Goal: Transaction & Acquisition: Download file/media

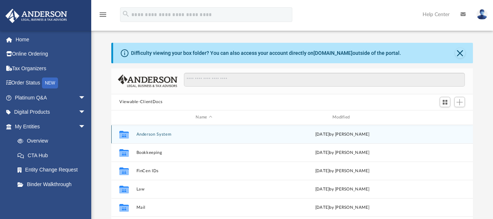
click at [187, 136] on button "Anderson System" at bounding box center [204, 133] width 135 height 5
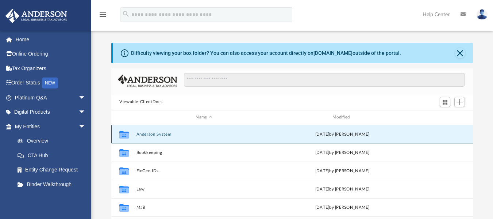
click at [187, 136] on button "Anderson System" at bounding box center [204, 133] width 135 height 5
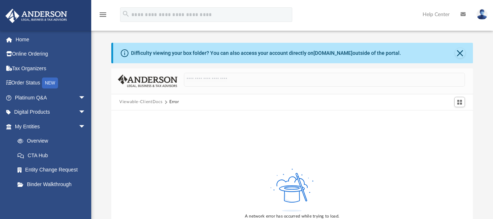
click at [142, 100] on button "Viewable-ClientDocs" at bounding box center [140, 102] width 43 height 7
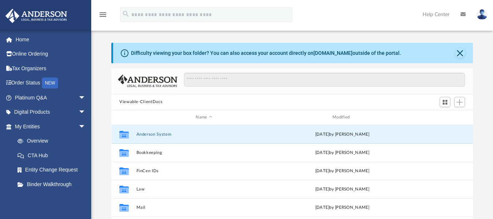
scroll to position [161, 356]
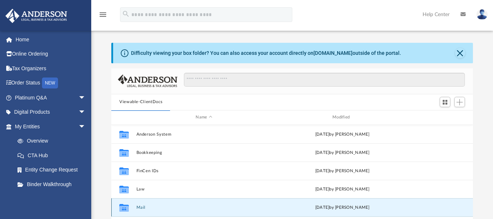
drag, startPoint x: 472, startPoint y: 167, endPoint x: 155, endPoint y: 205, distance: 319.2
click at [155, 205] on button "Mail" at bounding box center [204, 206] width 135 height 5
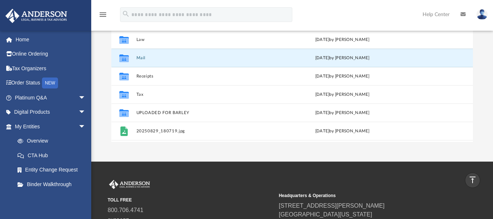
scroll to position [0, 0]
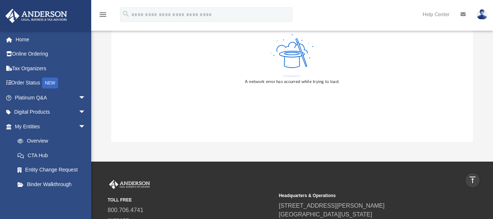
click at [471, 138] on div "A network error has occurred while trying to load." at bounding box center [292, 59] width 362 height 166
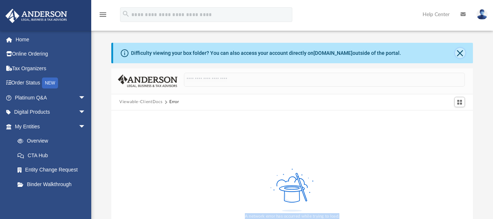
click at [458, 51] on button "Close" at bounding box center [460, 53] width 10 height 10
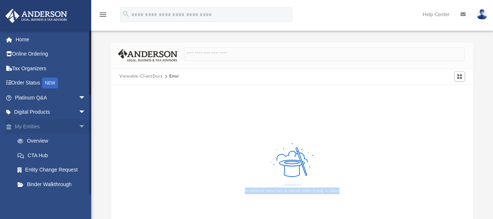
click at [69, 125] on link "My Entities arrow_drop_down" at bounding box center [51, 126] width 92 height 15
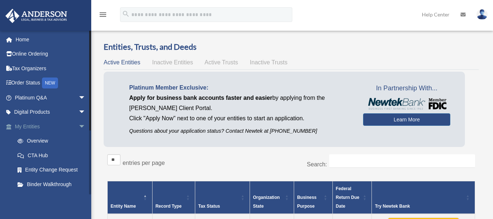
click at [70, 122] on link "My Entities arrow_drop_down" at bounding box center [51, 126] width 92 height 15
click at [78, 126] on span "arrow_drop_down" at bounding box center [85, 126] width 15 height 15
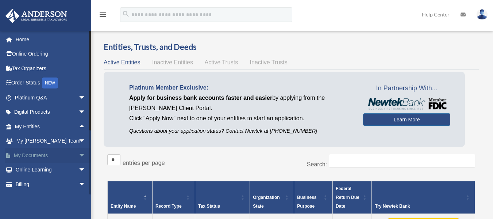
click at [78, 153] on span "arrow_drop_down" at bounding box center [85, 155] width 15 height 15
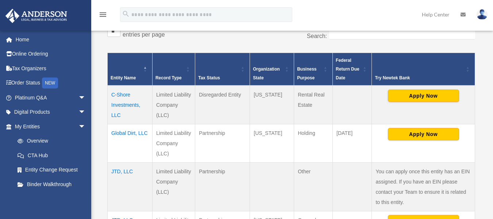
scroll to position [131, 0]
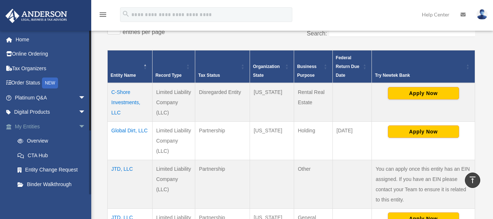
click at [62, 125] on link "My Entities arrow_drop_down" at bounding box center [51, 126] width 92 height 15
click at [78, 126] on span "arrow_drop_down" at bounding box center [85, 126] width 15 height 15
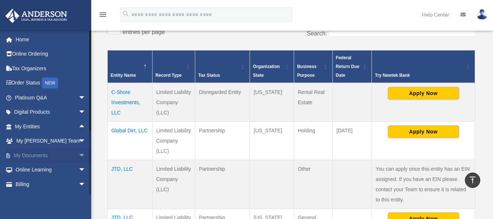
click at [78, 153] on span "arrow_drop_down" at bounding box center [85, 155] width 15 height 15
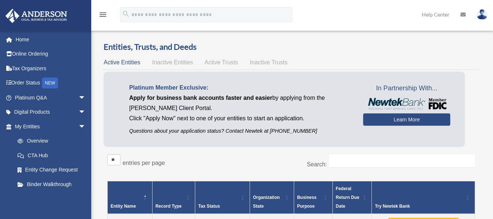
click at [89, 198] on div "jntdupree@yahoo.com Sign Out jntdupree@yahoo.com Home Online Ordering Tax Organ…" at bounding box center [45, 139] width 91 height 219
click at [90, 209] on div "jntdupree@yahoo.com Sign Out jntdupree@yahoo.com Home Online Ordering Tax Organ…" at bounding box center [45, 139] width 91 height 219
click at [80, 127] on span "arrow_drop_down" at bounding box center [85, 126] width 15 height 15
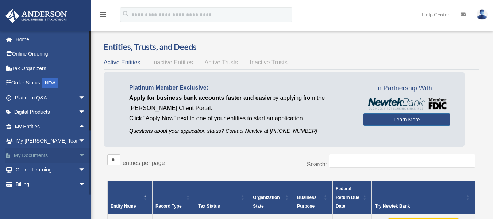
click at [14, 155] on link "My Documents arrow_drop_down" at bounding box center [51, 155] width 92 height 15
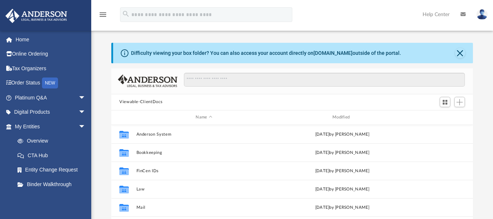
scroll to position [191, 0]
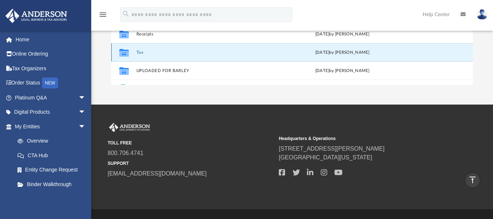
click at [141, 50] on button "Tax" at bounding box center [204, 52] width 135 height 5
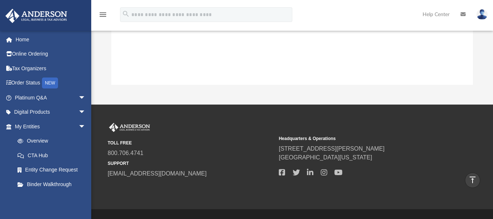
scroll to position [25, 0]
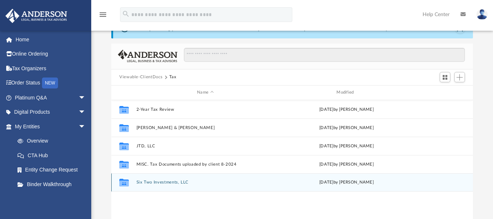
click at [141, 188] on div "Collaborated Folder Six Two Investments, LLC [DATE] by [PERSON_NAME]" at bounding box center [292, 182] width 362 height 18
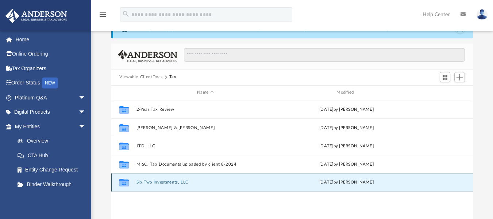
click at [150, 183] on button "Six Two Investments, LLC" at bounding box center [206, 182] width 138 height 5
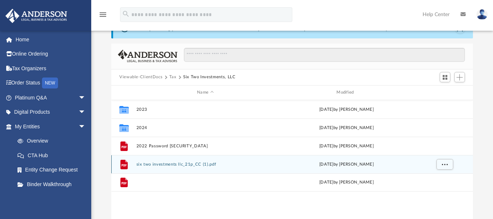
drag, startPoint x: 150, startPoint y: 183, endPoint x: 226, endPoint y: 170, distance: 76.6
click at [218, 173] on div "File six two investments llc_22p_FC.pdf [DATE] by [PERSON_NAME]" at bounding box center [292, 182] width 362 height 18
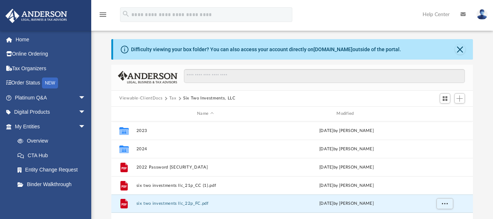
scroll to position [1, 0]
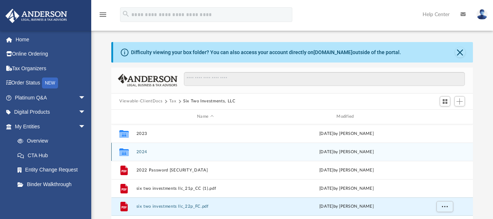
click at [146, 150] on button "2024" at bounding box center [206, 151] width 138 height 5
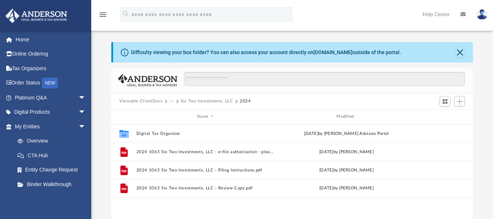
drag, startPoint x: 498, startPoint y: 74, endPoint x: 197, endPoint y: 203, distance: 327.6
click at [197, 203] on div "Collaborated Folder Digital Tax Organizer [DATE] by [PERSON_NAME] Advisors Port…" at bounding box center [292, 199] width 362 height 151
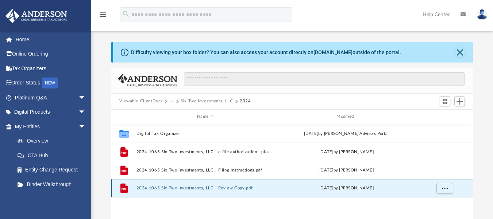
click at [192, 187] on button "2024 1065 Six Two Investments, LLC - Review Copy.pdf" at bounding box center [206, 187] width 138 height 5
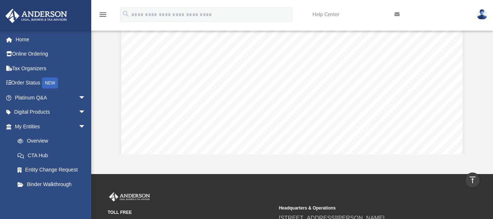
scroll to position [100, 0]
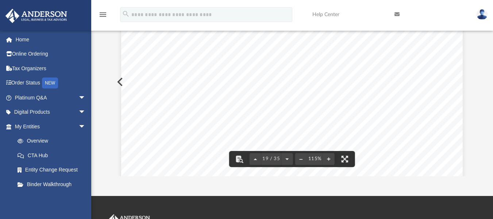
click at [470, 174] on div "Scroll to top vertical_align_top" at bounding box center [472, 179] width 15 height 15
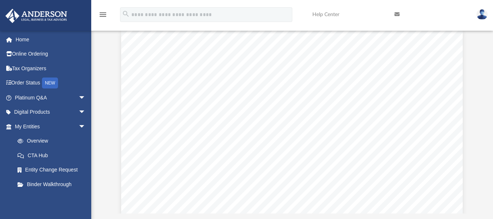
scroll to position [0, 0]
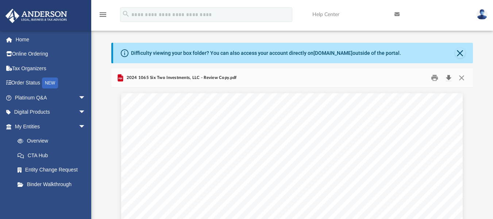
drag, startPoint x: 448, startPoint y: 78, endPoint x: 446, endPoint y: 74, distance: 4.3
click at [446, 74] on button "Download" at bounding box center [448, 77] width 13 height 11
drag, startPoint x: 496, startPoint y: 104, endPoint x: 285, endPoint y: 166, distance: 220.1
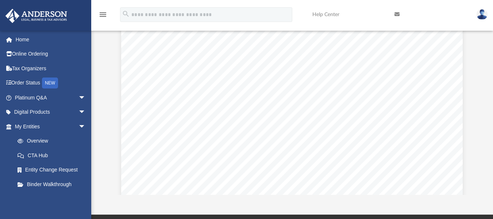
scroll to position [88, 0]
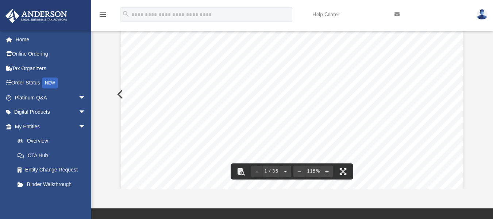
drag, startPoint x: 498, startPoint y: 216, endPoint x: 321, endPoint y: 181, distance: 179.9
click at [323, 181] on span "COPY" at bounding box center [370, 151] width 94 height 108
click at [469, 176] on div "Scroll to top vertical_align_top" at bounding box center [472, 179] width 15 height 15
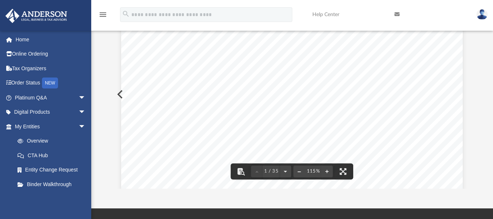
click at [301, 172] on button "File preview" at bounding box center [300, 171] width 12 height 16
click at [472, 177] on div "Scroll to top vertical_align_top" at bounding box center [472, 179] width 15 height 15
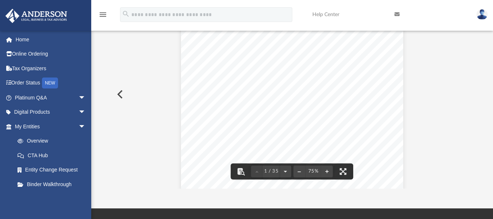
click at [468, 179] on div "Scroll to top vertical_align_top" at bounding box center [472, 179] width 15 height 15
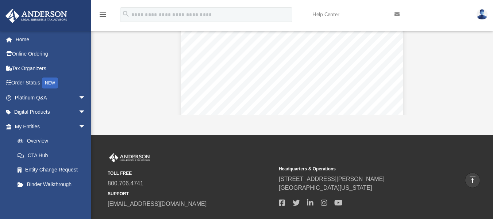
scroll to position [0, 0]
